Goal: Information Seeking & Learning: Learn about a topic

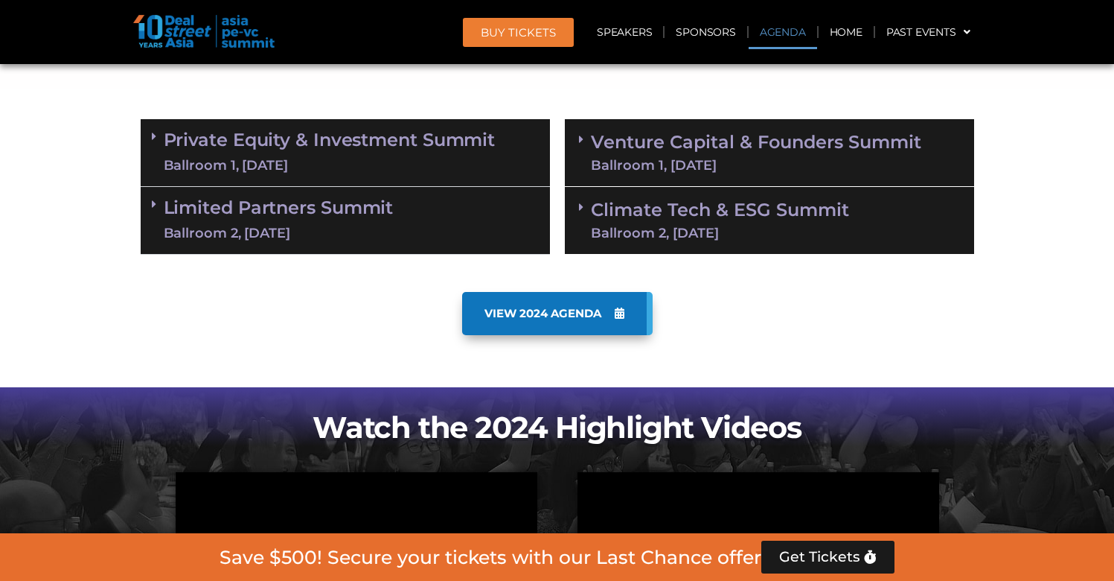
scroll to position [874, 0]
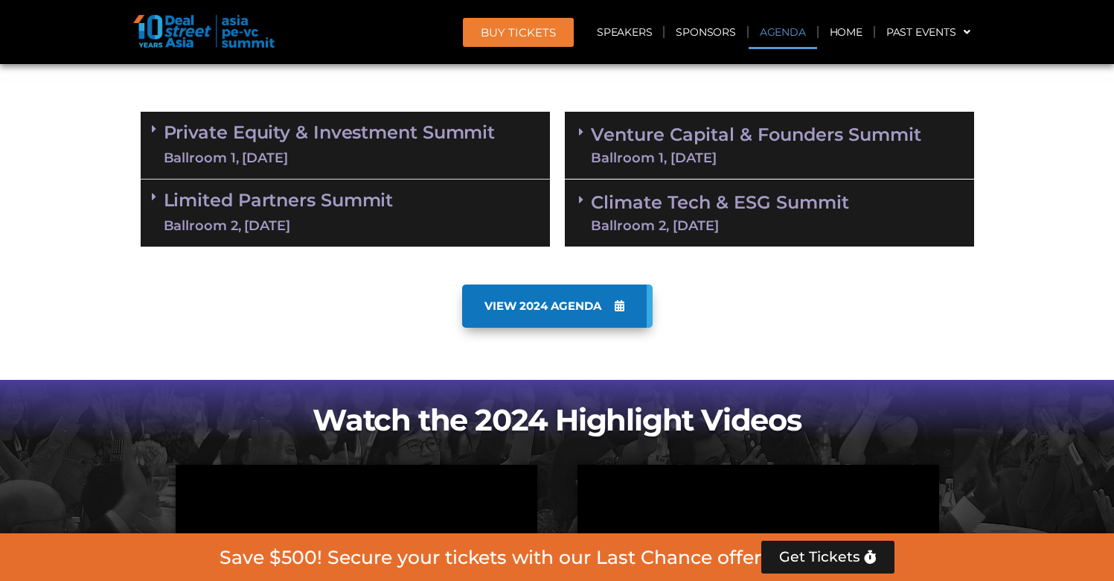
click at [697, 242] on div "Climate Tech & ESG Summit Ballroom 2, [DATE]" at bounding box center [769, 213] width 409 height 68
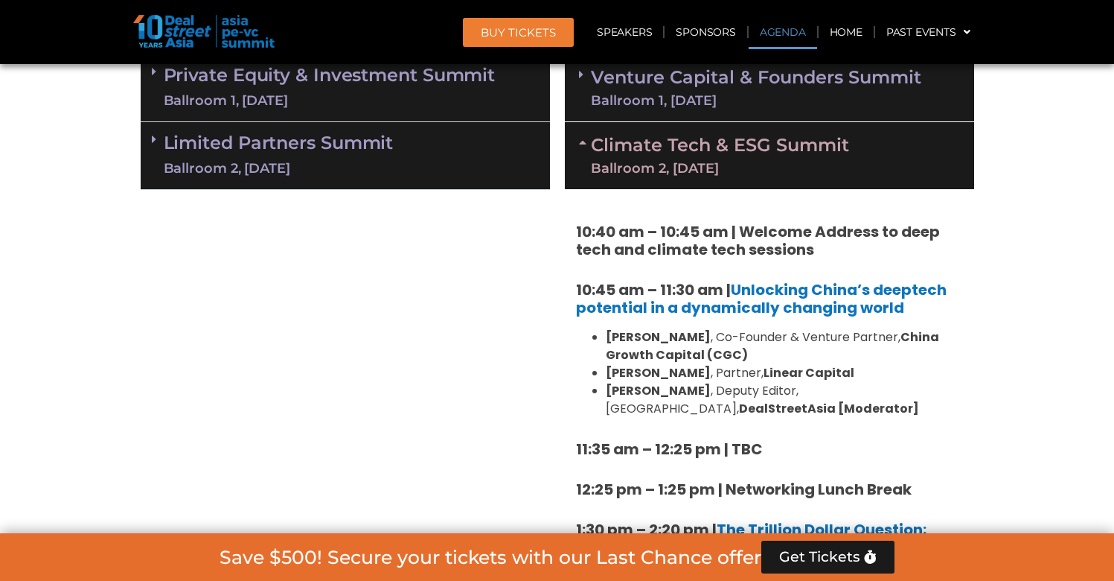
scroll to position [921, 0]
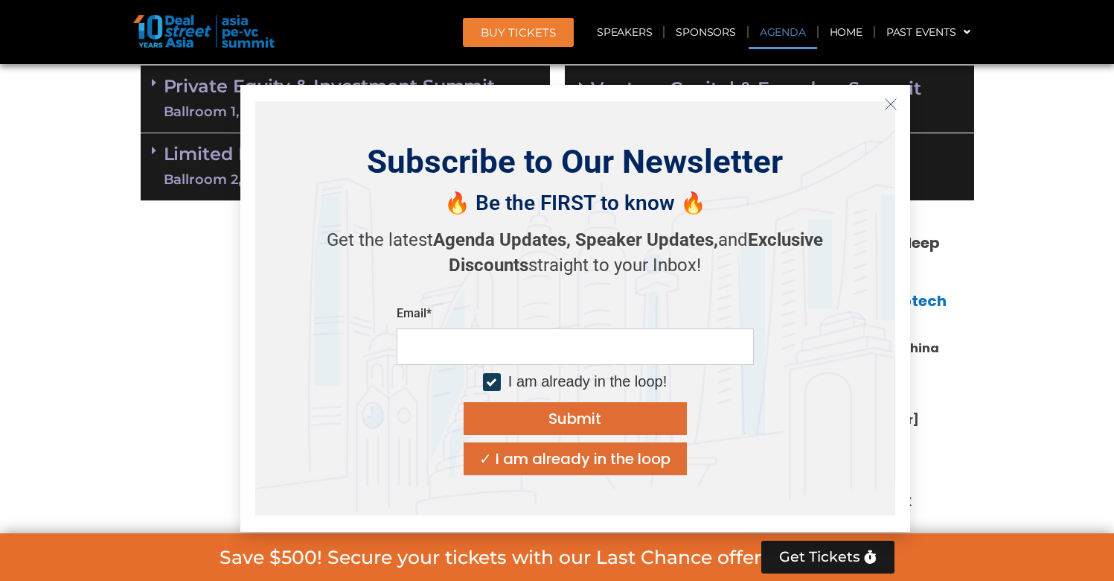
click at [895, 110] on icon "Close" at bounding box center [890, 103] width 13 height 13
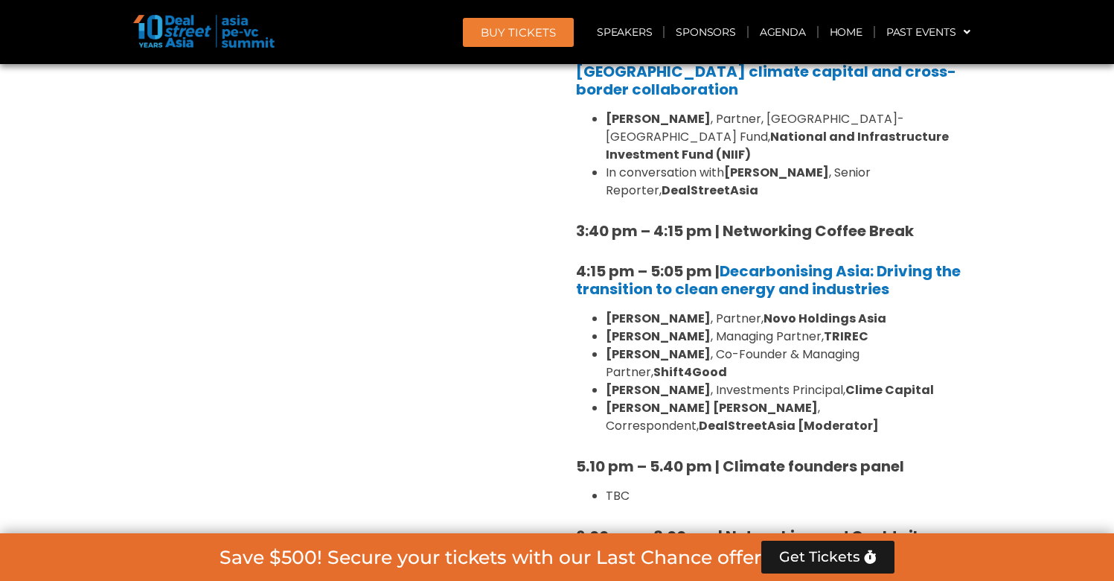
scroll to position [1875, 0]
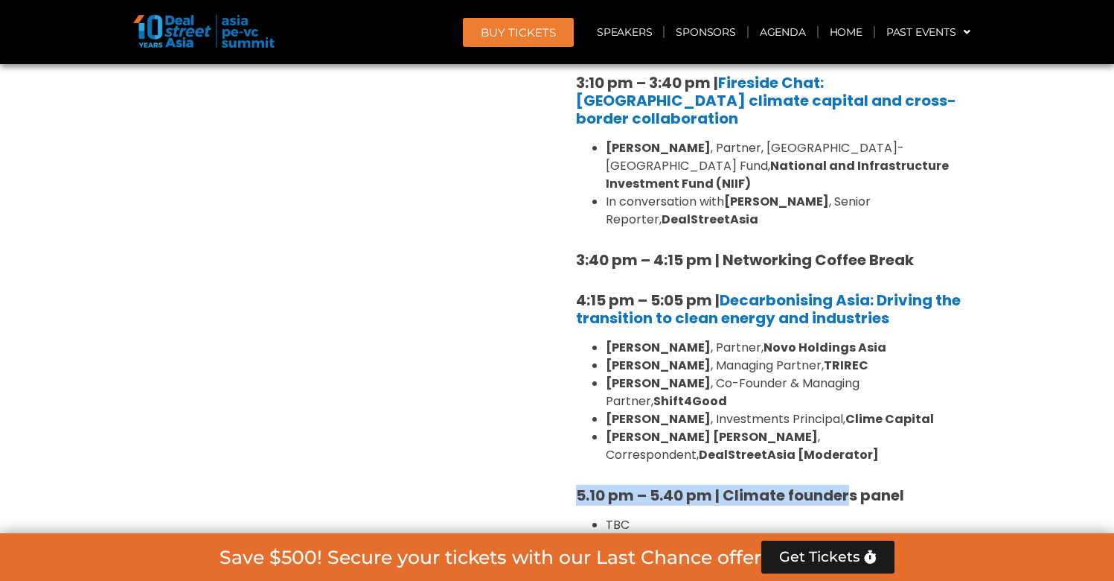
drag, startPoint x: 572, startPoint y: 383, endPoint x: 851, endPoint y: 380, distance: 279.1
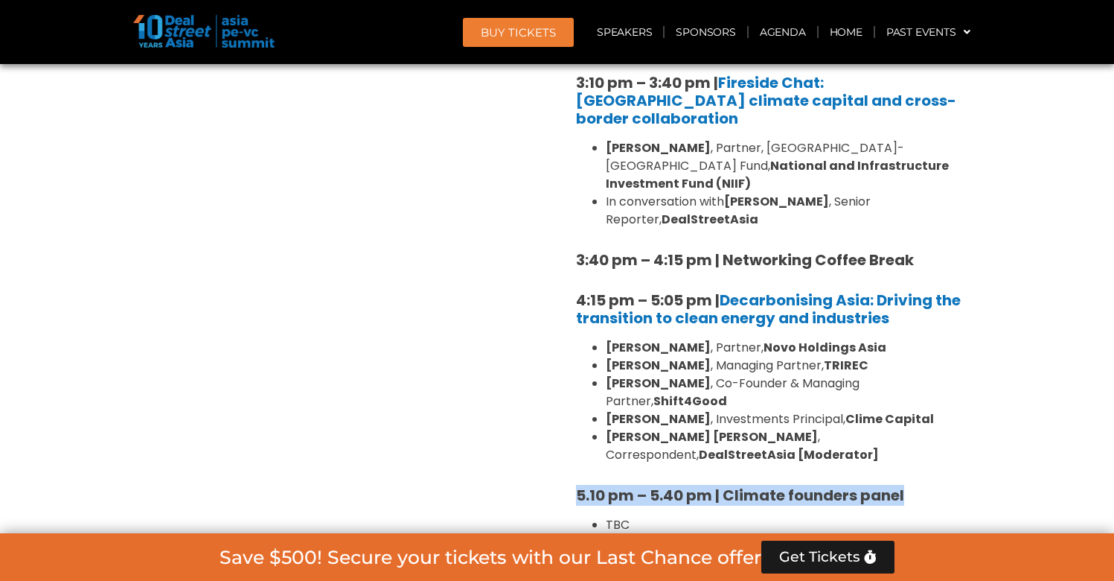
drag, startPoint x: 923, startPoint y: 387, endPoint x: 571, endPoint y: 382, distance: 352.1
copy strong "5.10 pm – 5.40 pm | Climate founders panel"
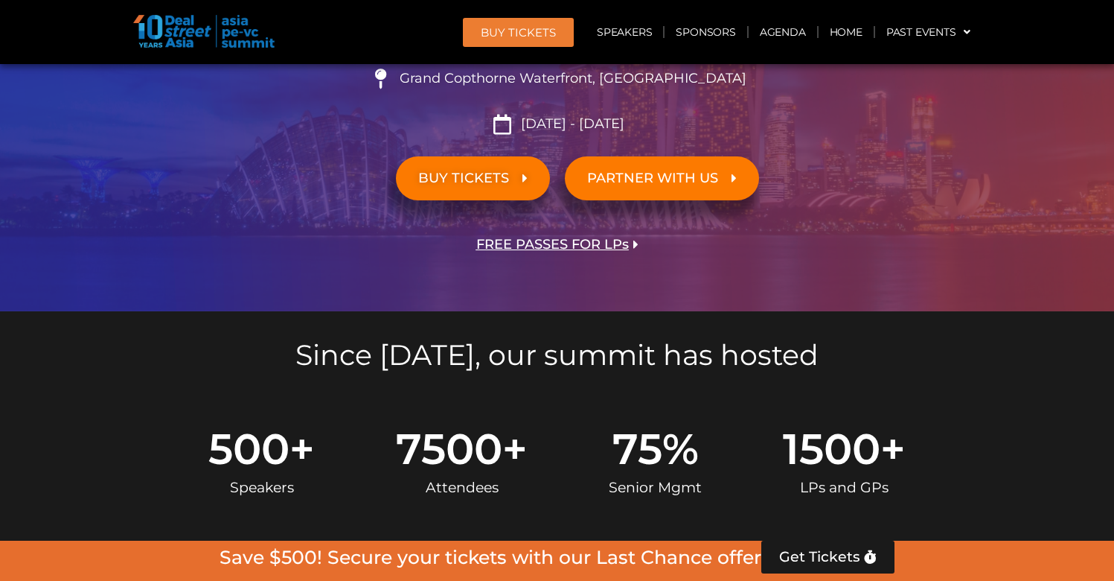
scroll to position [0, 0]
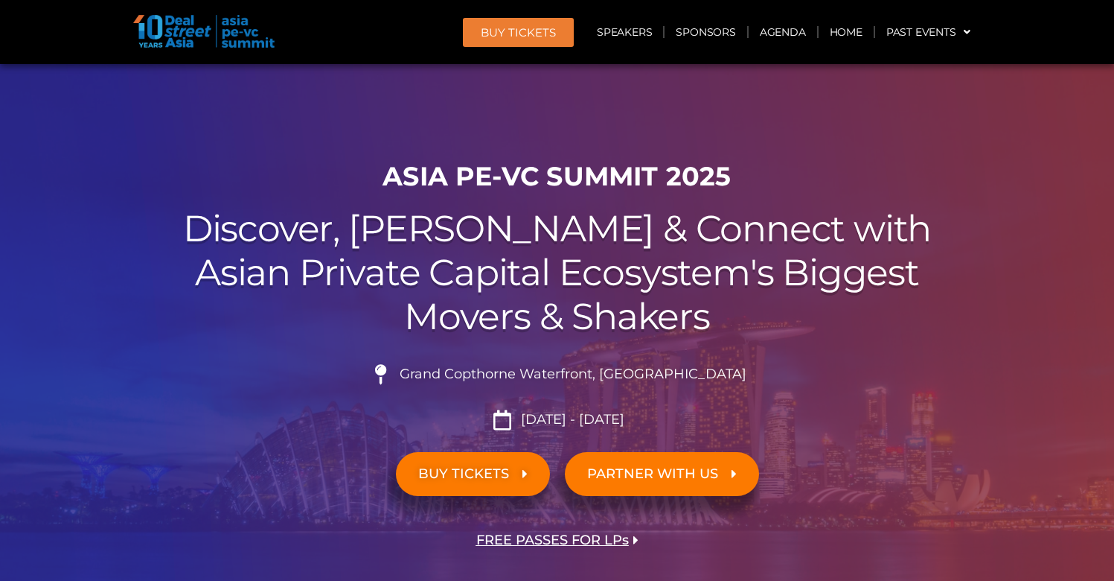
click at [477, 173] on h1 "ASIA PE-VC Summit 2025" at bounding box center [558, 176] width 834 height 31
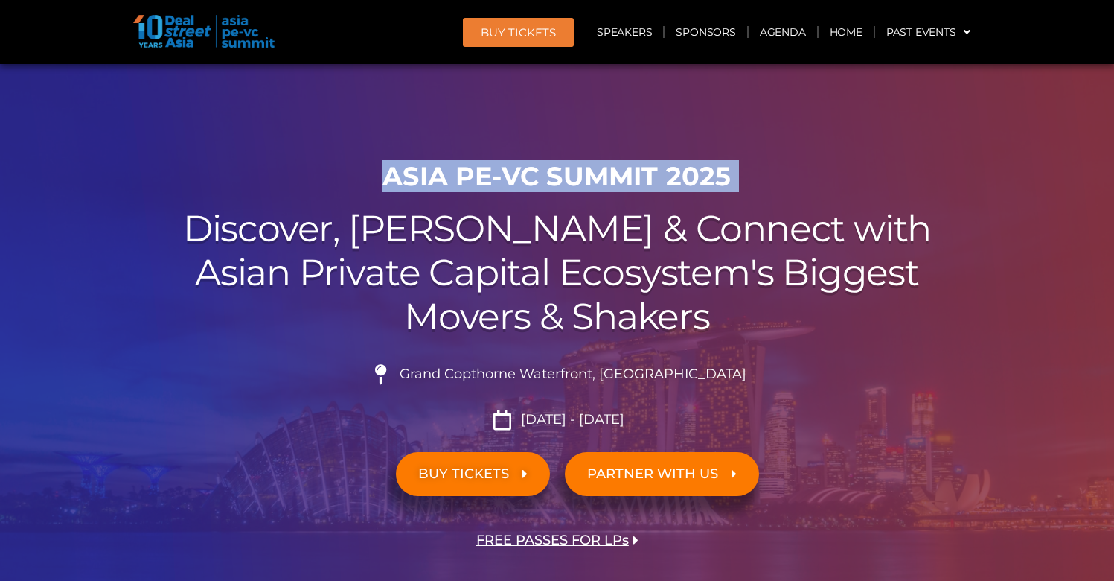
click at [477, 173] on h1 "ASIA PE-VC Summit 2025" at bounding box center [558, 176] width 834 height 31
copy div "ASIA PE-VC Summit 2025"
